Goal: Task Accomplishment & Management: Use online tool/utility

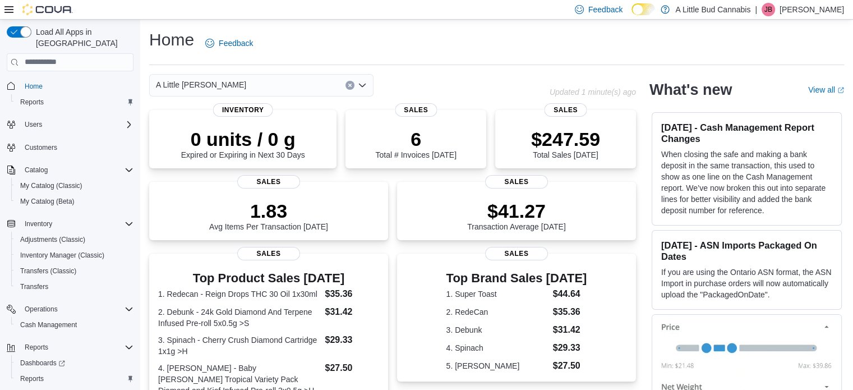
scroll to position [294, 0]
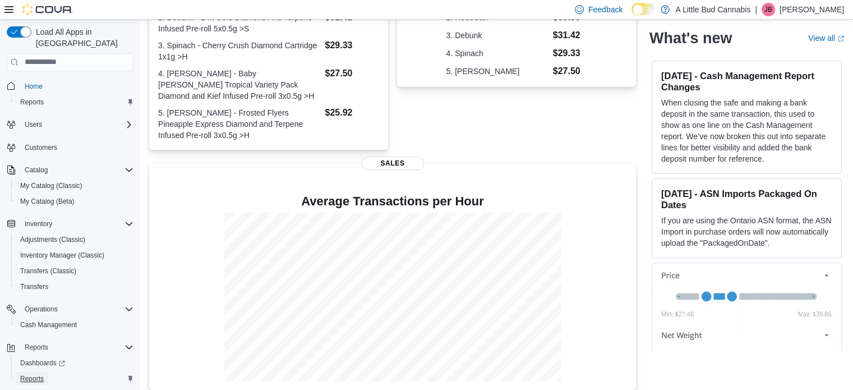
drag, startPoint x: 36, startPoint y: 365, endPoint x: 110, endPoint y: 343, distance: 77.4
click at [36, 374] on span "Reports" at bounding box center [32, 378] width 24 height 9
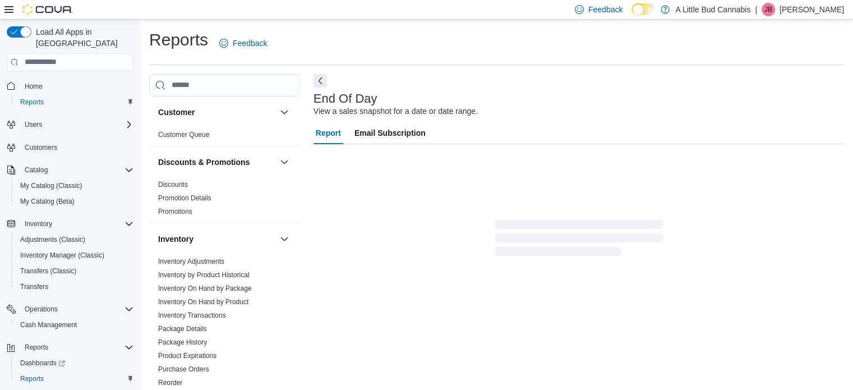
scroll to position [7, 0]
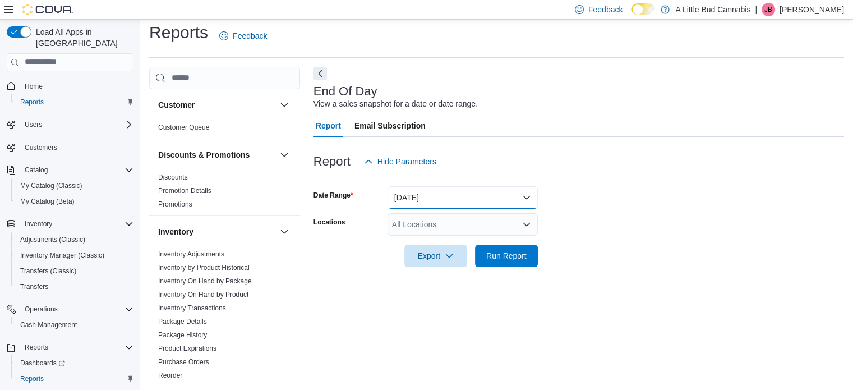
click at [512, 186] on button "[DATE]" at bounding box center [463, 197] width 150 height 22
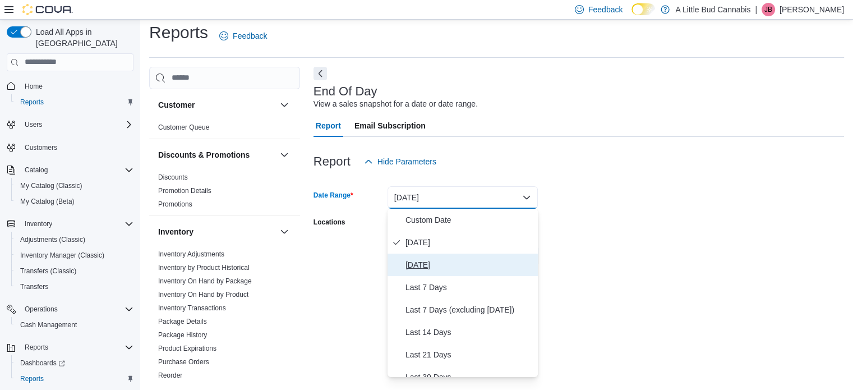
click at [457, 264] on span "[DATE]" at bounding box center [470, 264] width 128 height 13
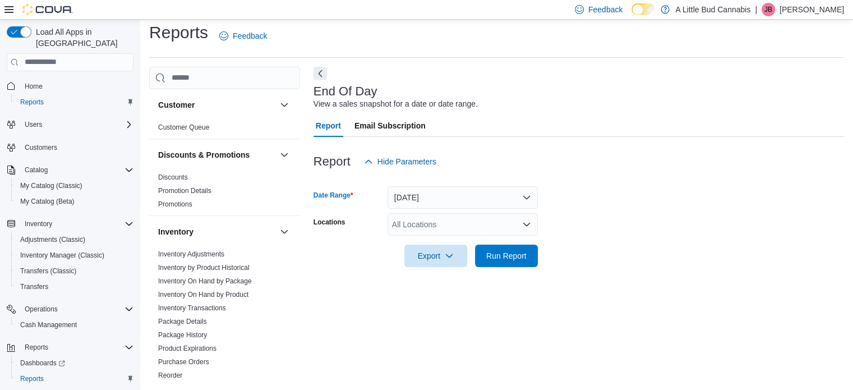
click at [503, 233] on div "All Locations" at bounding box center [463, 224] width 150 height 22
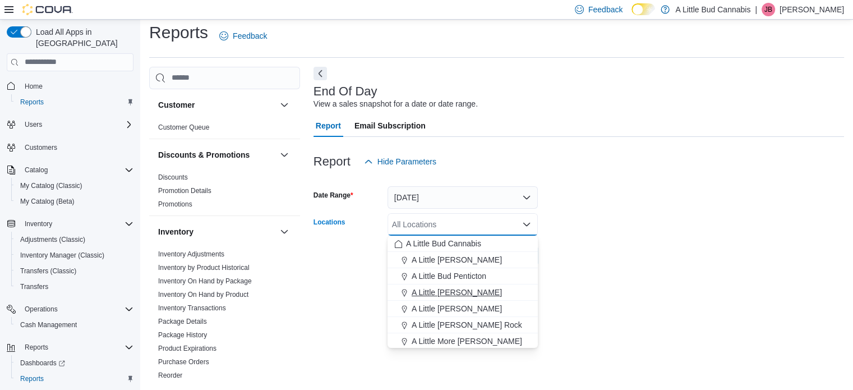
click at [476, 291] on span "A Little [PERSON_NAME]" at bounding box center [457, 292] width 90 height 11
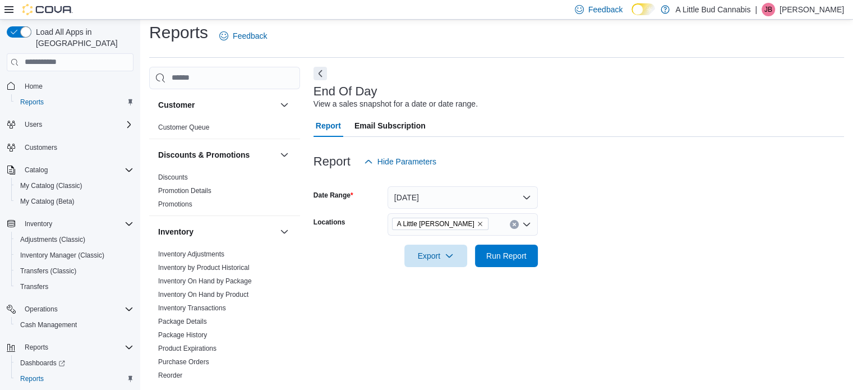
click at [564, 259] on form "Date Range [DATE] Locations A Little [PERSON_NAME] Export Run Report" at bounding box center [579, 220] width 531 height 94
drag, startPoint x: 518, startPoint y: 249, endPoint x: 521, endPoint y: 254, distance: 5.8
click at [517, 250] on span "Run Report" at bounding box center [506, 255] width 40 height 11
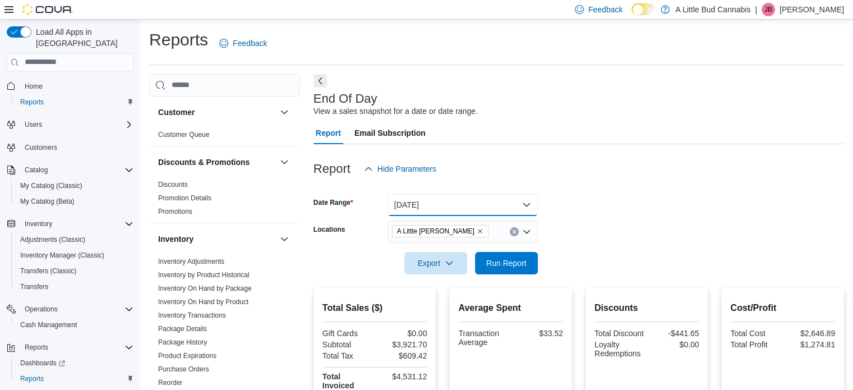
click at [494, 201] on button "[DATE]" at bounding box center [463, 205] width 150 height 22
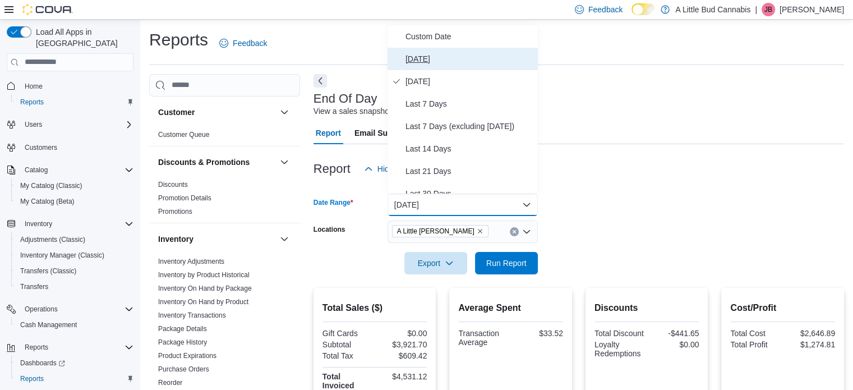
click at [508, 57] on span "[DATE]" at bounding box center [470, 58] width 128 height 13
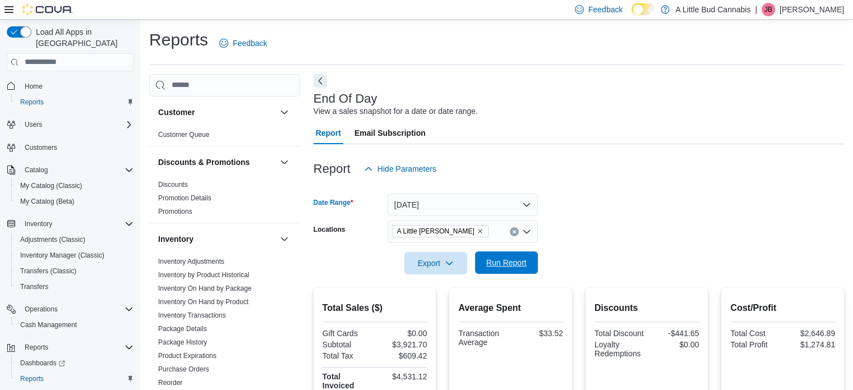
click at [521, 265] on span "Run Report" at bounding box center [506, 262] width 40 height 11
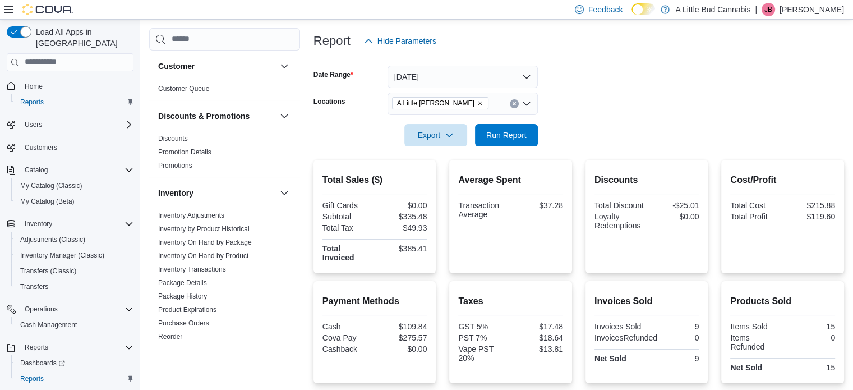
scroll to position [214, 0]
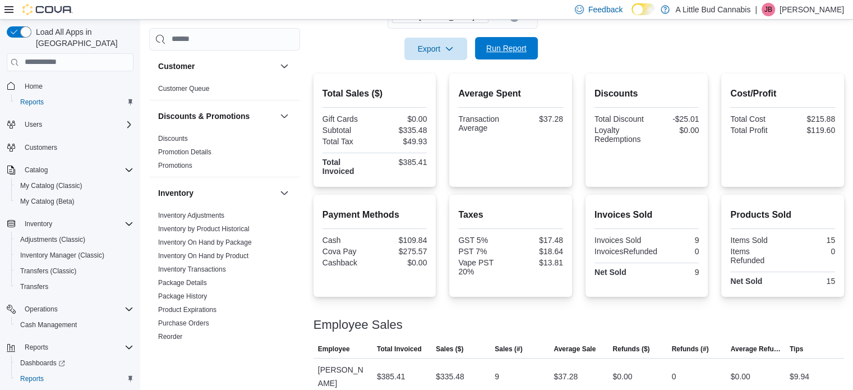
click at [508, 50] on span "Run Report" at bounding box center [506, 48] width 40 height 11
